Goal: Transaction & Acquisition: Purchase product/service

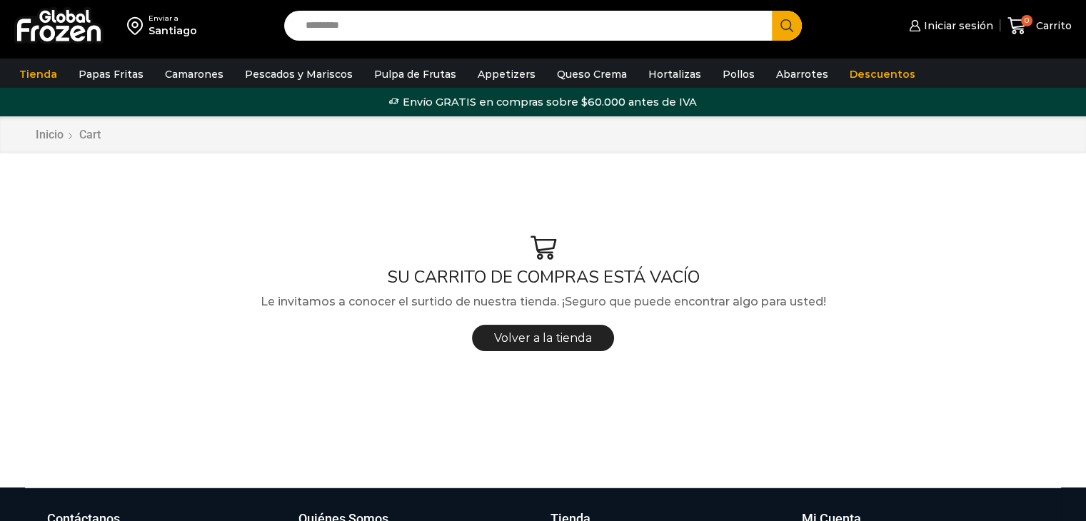
click at [320, 26] on input "Search input" at bounding box center [532, 26] width 467 height 30
click at [772, 11] on button "Search" at bounding box center [787, 26] width 30 height 30
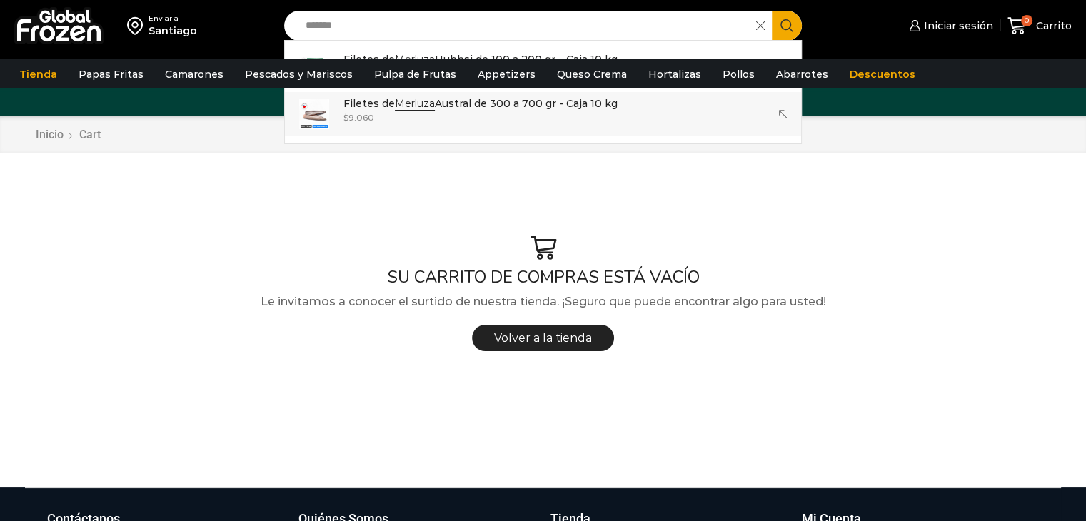
click at [351, 107] on p "Filetes de Merluza Austral de 300 a 700 gr - Caja 10 kg" at bounding box center [481, 104] width 274 height 16
type input "**********"
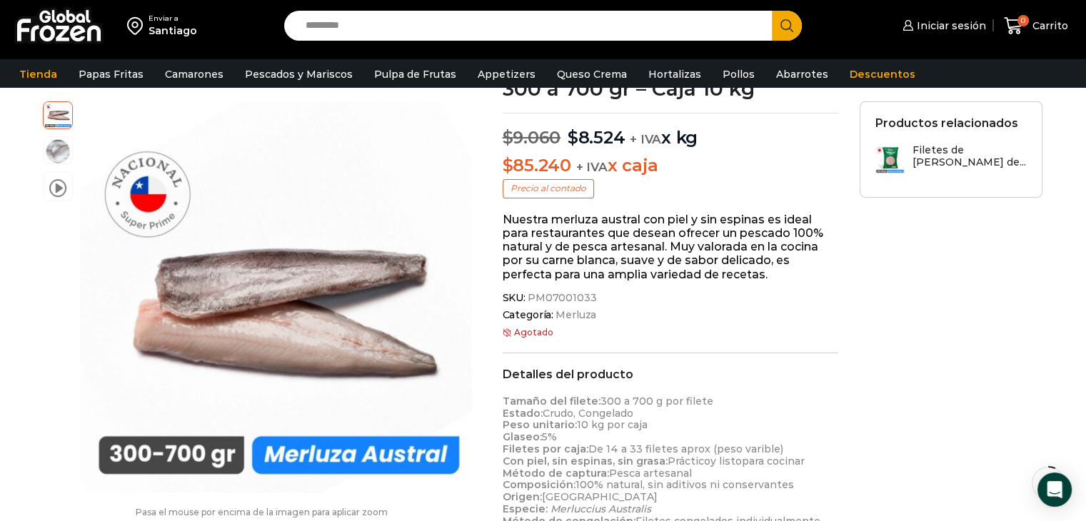
scroll to position [143, 0]
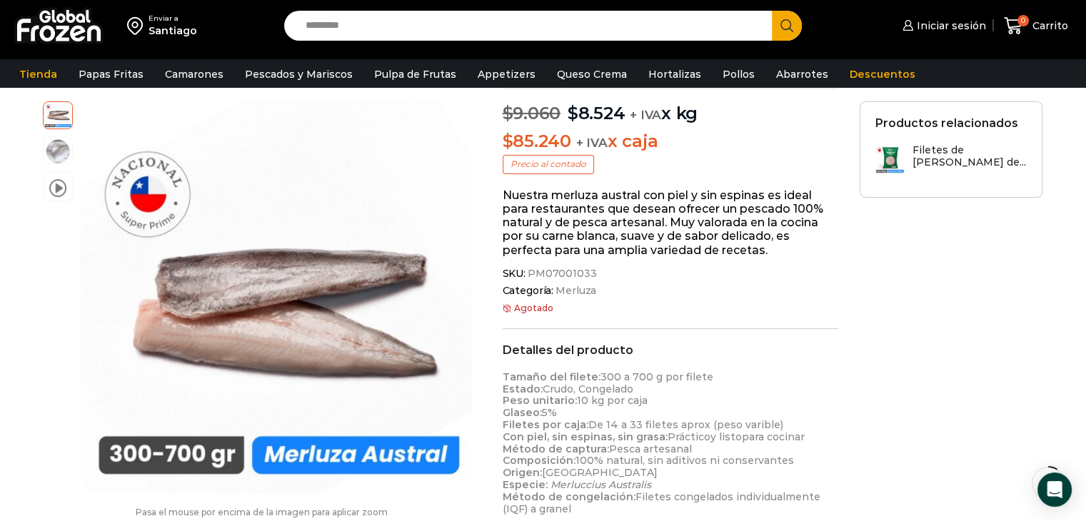
drag, startPoint x: 561, startPoint y: 306, endPoint x: 489, endPoint y: 307, distance: 72.2
click at [505, 307] on p "Agotado" at bounding box center [671, 309] width 336 height 10
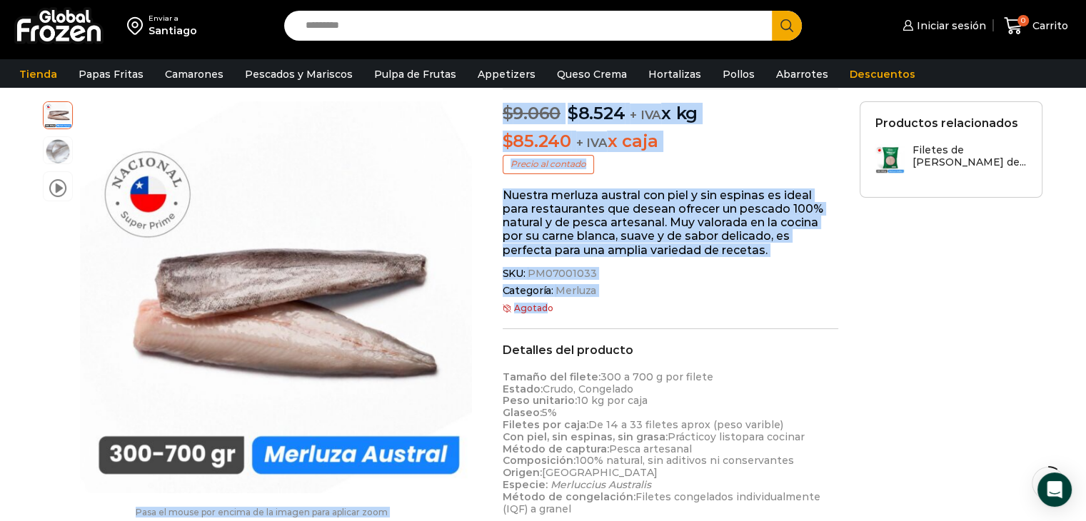
drag, startPoint x: 491, startPoint y: 304, endPoint x: 546, endPoint y: 304, distance: 55.0
